Goal: Check status: Check status

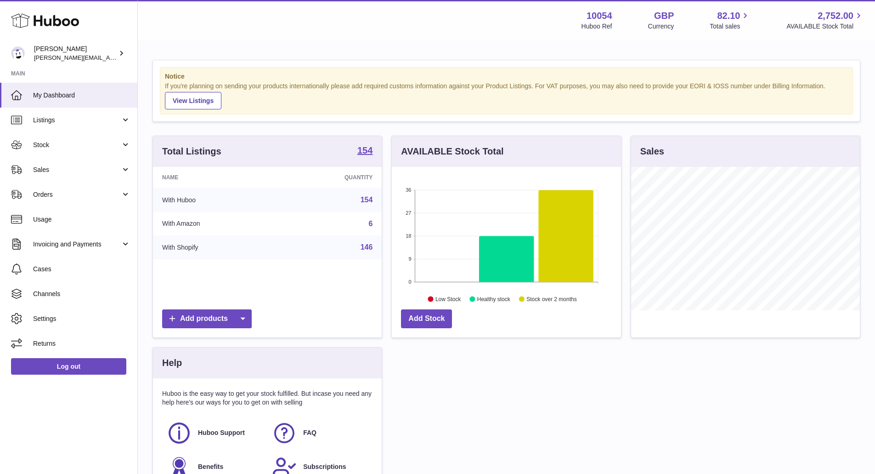
scroll to position [143, 229]
click at [55, 152] on link "Stock" at bounding box center [68, 144] width 137 height 25
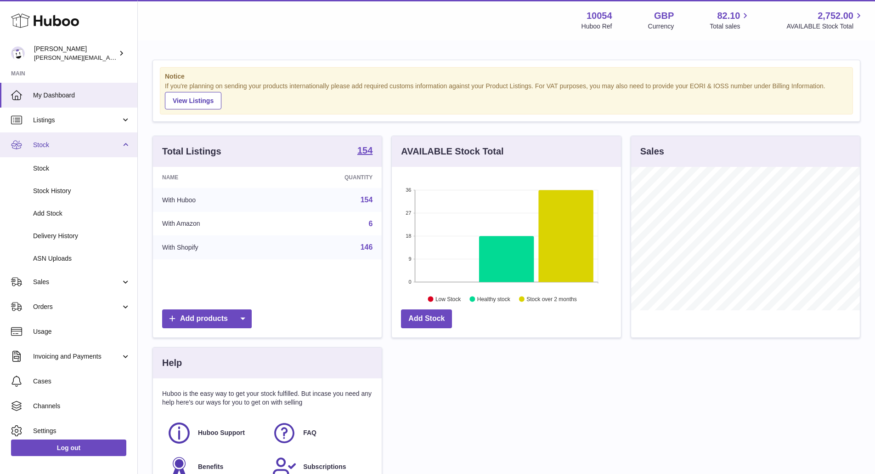
click at [73, 145] on span "Stock" at bounding box center [77, 145] width 88 height 9
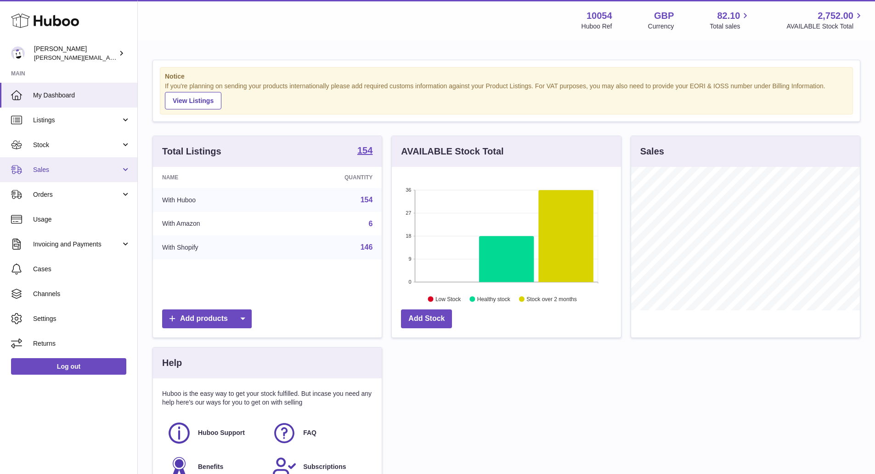
click at [73, 169] on span "Sales" at bounding box center [77, 169] width 88 height 9
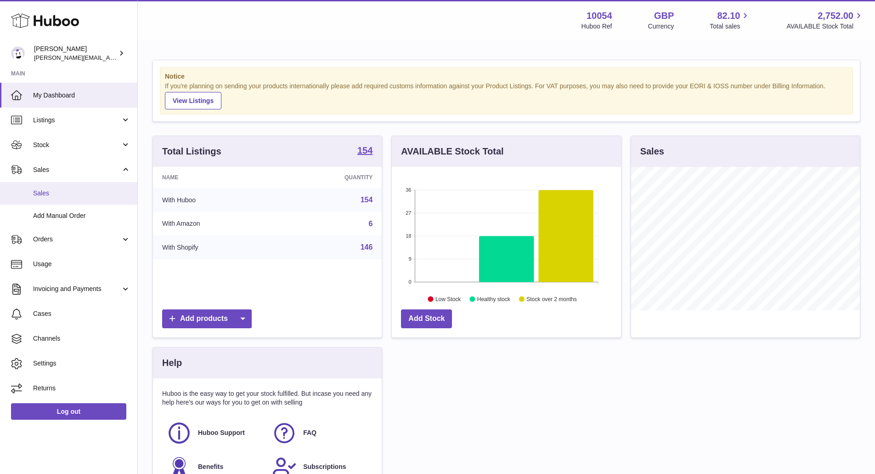
click at [71, 189] on span "Sales" at bounding box center [81, 193] width 97 height 9
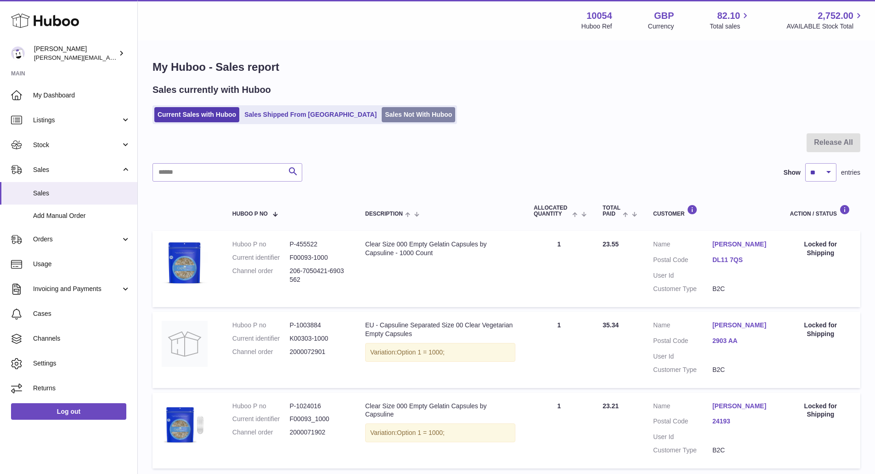
click at [382, 115] on link "Sales Not With Huboo" at bounding box center [418, 114] width 73 height 15
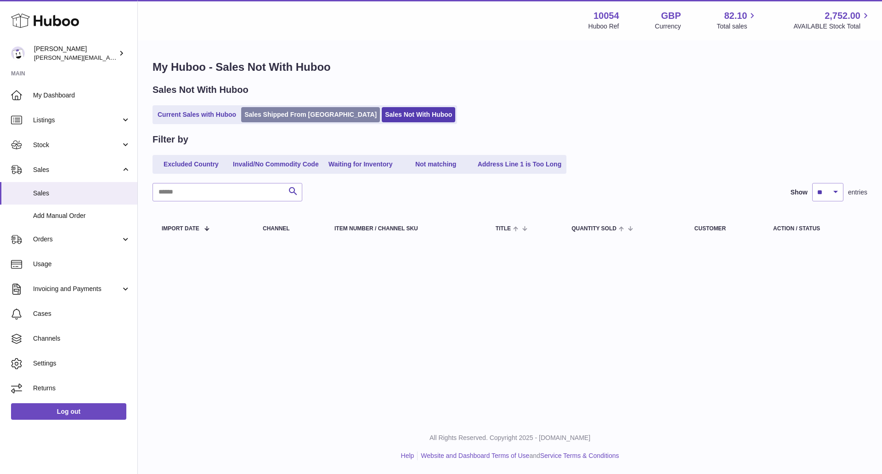
click at [302, 119] on link "Sales Shipped From Huboo" at bounding box center [310, 114] width 139 height 15
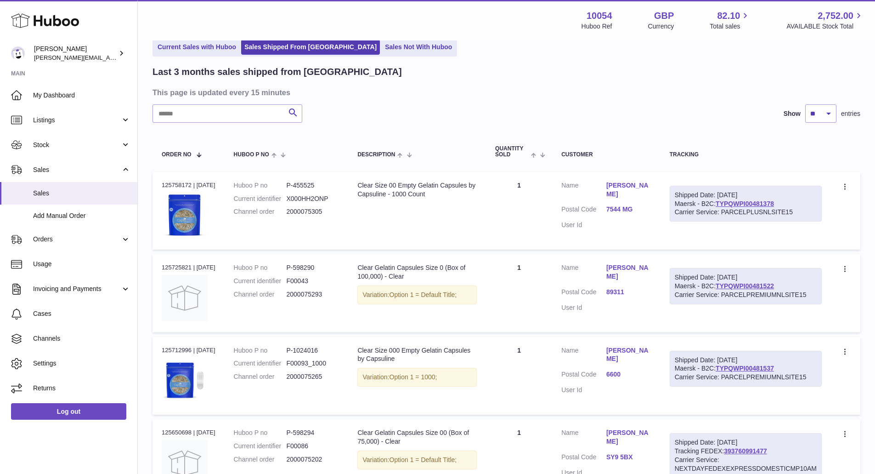
scroll to position [92, 0]
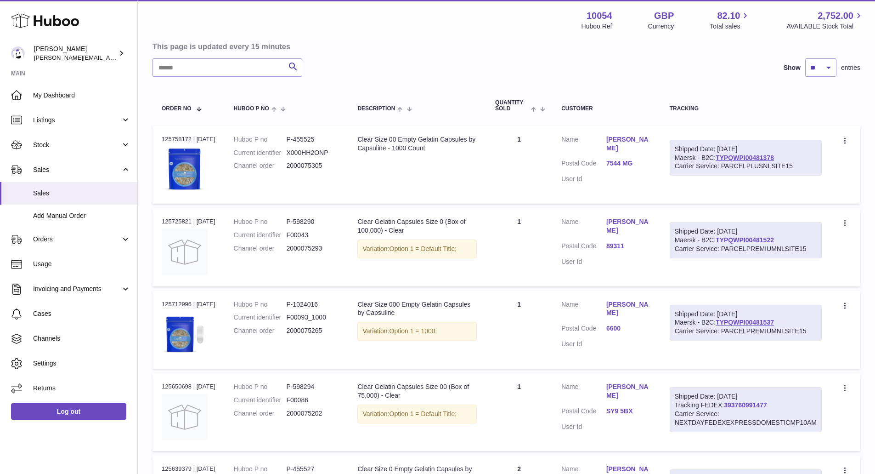
click at [308, 331] on dd "2000075265" at bounding box center [313, 330] width 53 height 9
copy dd "2000075265"
click at [747, 318] on link "TYPQWPI00481537" at bounding box center [745, 321] width 58 height 7
drag, startPoint x: 792, startPoint y: 323, endPoint x: 719, endPoint y: 324, distance: 73.5
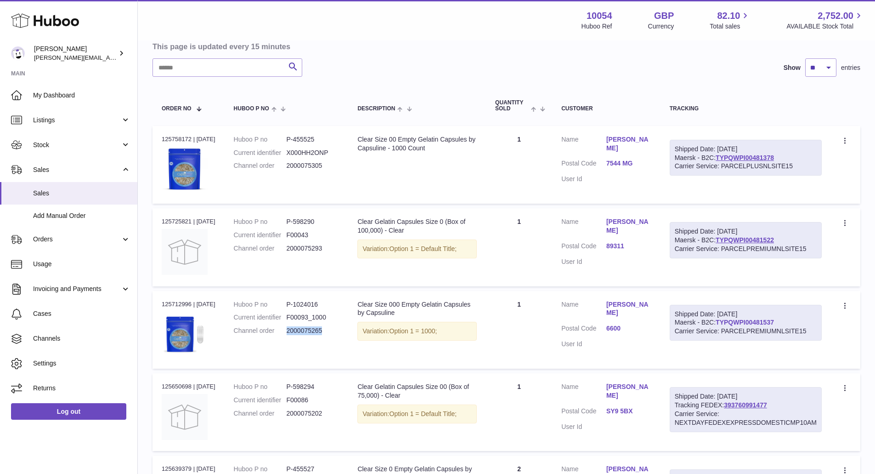
click at [719, 324] on div "Shipped Date: 1st Oct 2025 Maersk - B2C: TYPQWPI00481537 Carrier Service: PARCE…" at bounding box center [746, 323] width 152 height 36
copy link "TYPQWPI00481537"
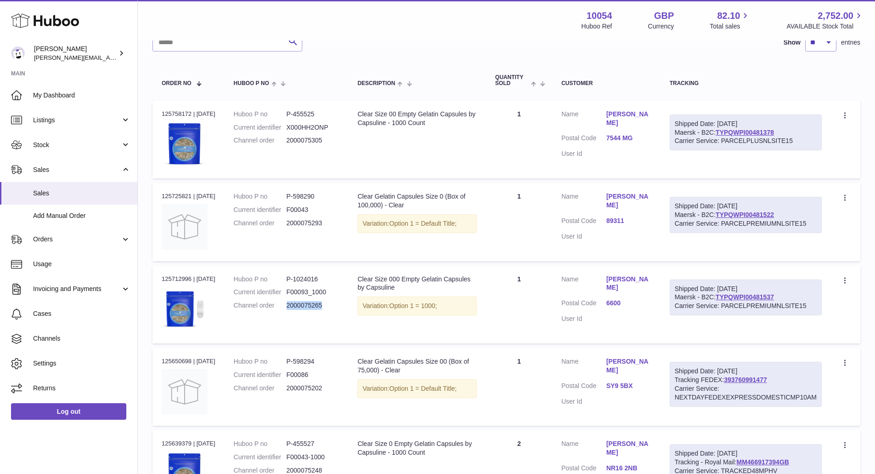
scroll to position [138, 0]
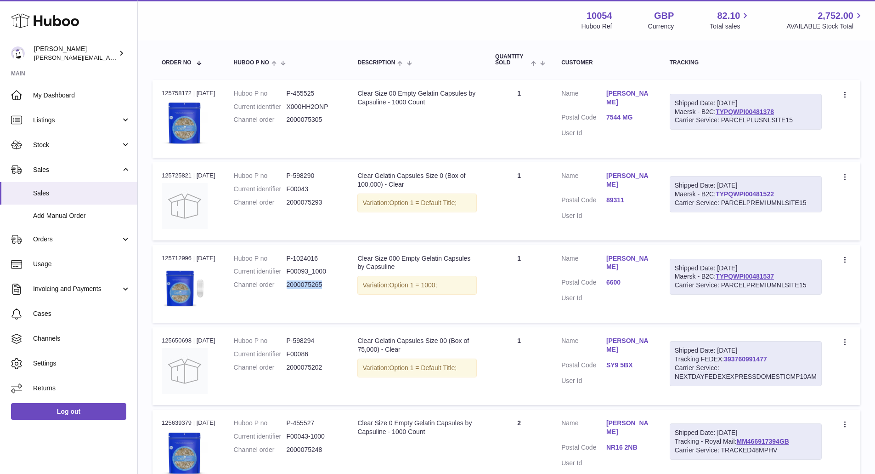
click at [746, 360] on link "393760991477" at bounding box center [745, 358] width 43 height 7
click at [308, 365] on dd "2000075202" at bounding box center [313, 367] width 53 height 9
drag, startPoint x: 308, startPoint y: 365, endPoint x: 303, endPoint y: 367, distance: 4.9
click at [307, 365] on dd "2000075202" at bounding box center [313, 367] width 53 height 9
copy dd "2000075202"
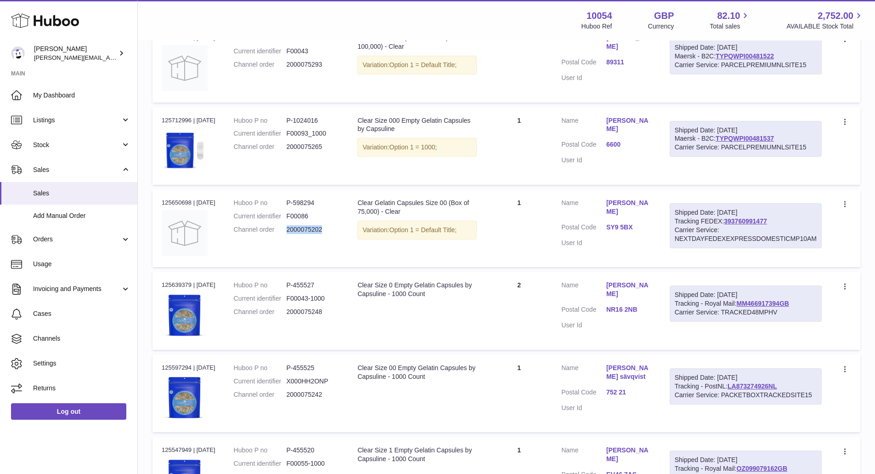
scroll to position [322, 0]
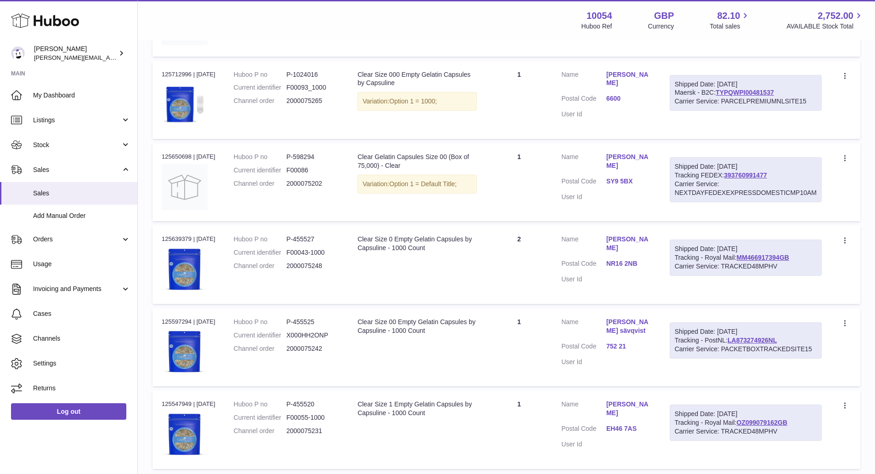
click at [306, 352] on dd "2000075242" at bounding box center [313, 348] width 53 height 9
click at [305, 352] on dd "2000075242" at bounding box center [313, 348] width 53 height 9
click at [306, 347] on dd "2000075242" at bounding box center [313, 348] width 53 height 9
click at [308, 346] on dd "2000075242" at bounding box center [313, 348] width 53 height 9
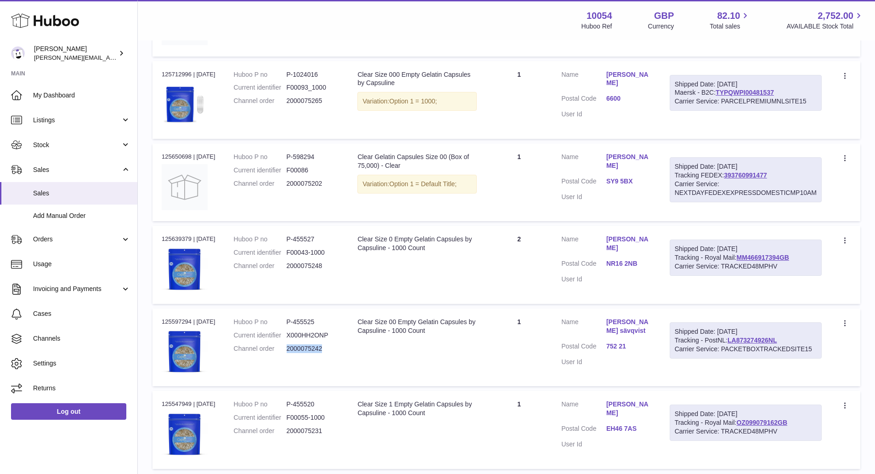
click at [307, 346] on dd "2000075242" at bounding box center [313, 348] width 53 height 9
copy dd "2000075242"
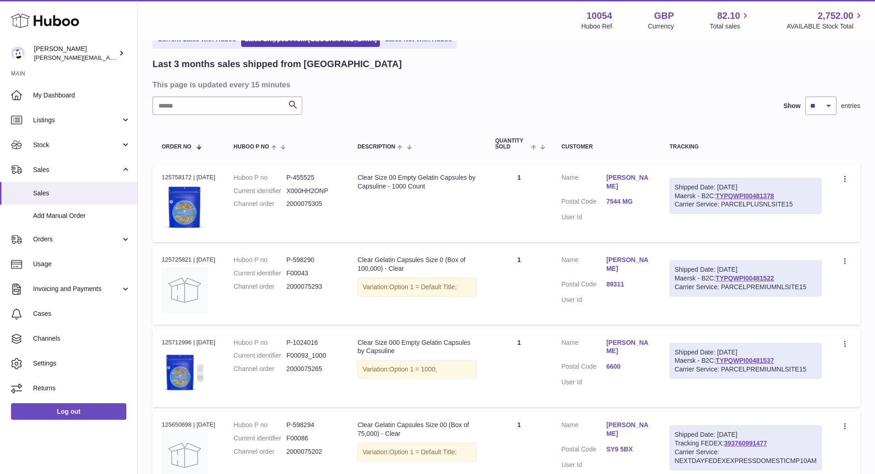
scroll to position [0, 0]
